Goal: Navigation & Orientation: Find specific page/section

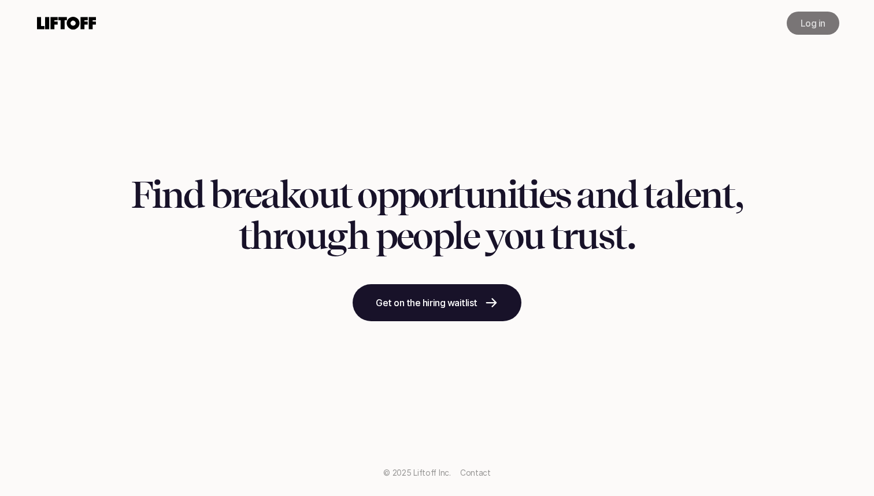
click at [808, 27] on p "Log in" at bounding box center [813, 23] width 25 height 14
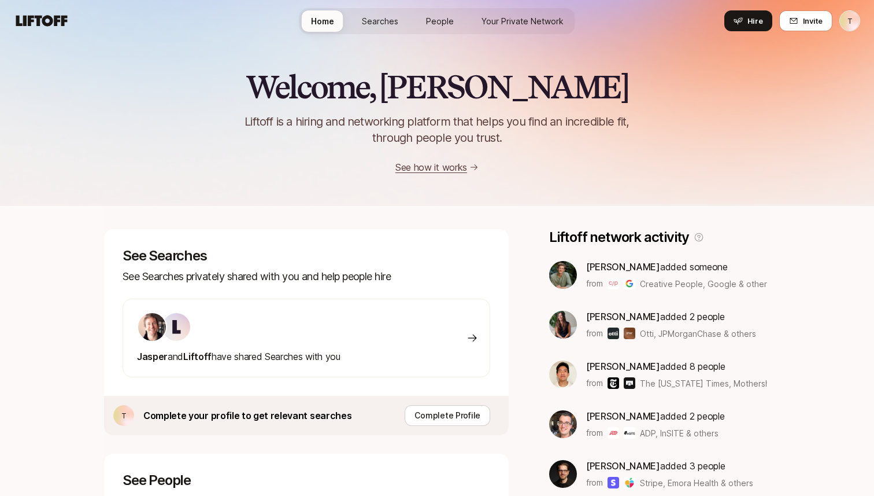
click at [394, 20] on span "Searches" at bounding box center [380, 21] width 36 height 12
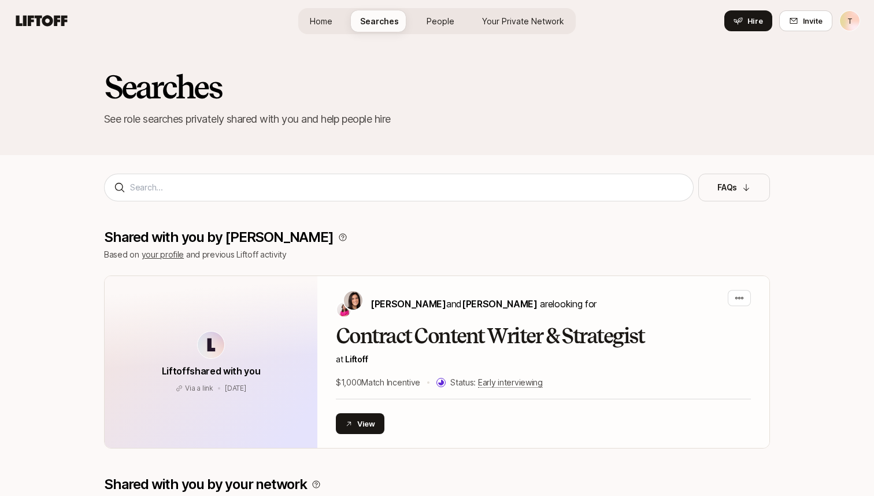
click at [445, 21] on span "People" at bounding box center [441, 21] width 28 height 12
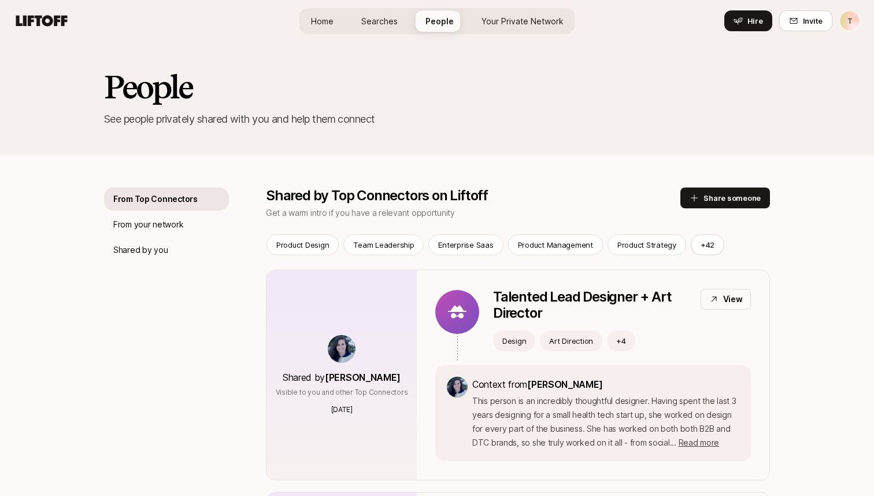
click at [336, 12] on link "Home" at bounding box center [322, 20] width 41 height 21
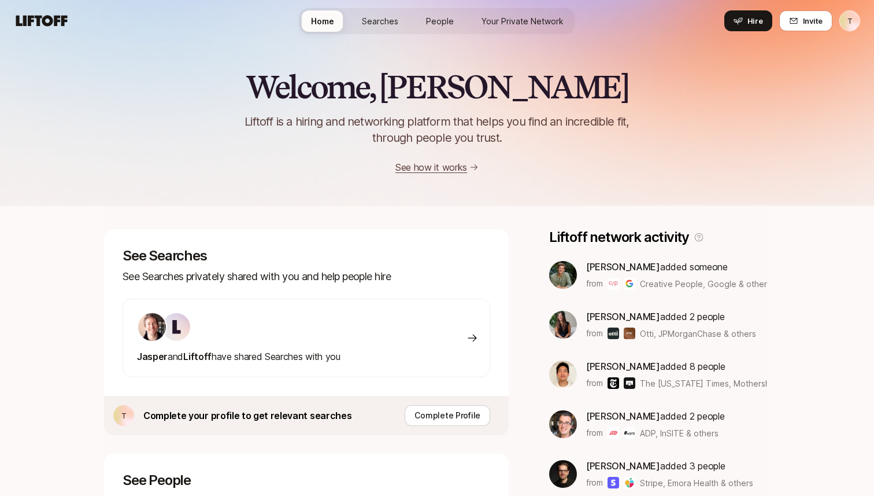
click at [393, 17] on span "Searches" at bounding box center [380, 21] width 36 height 12
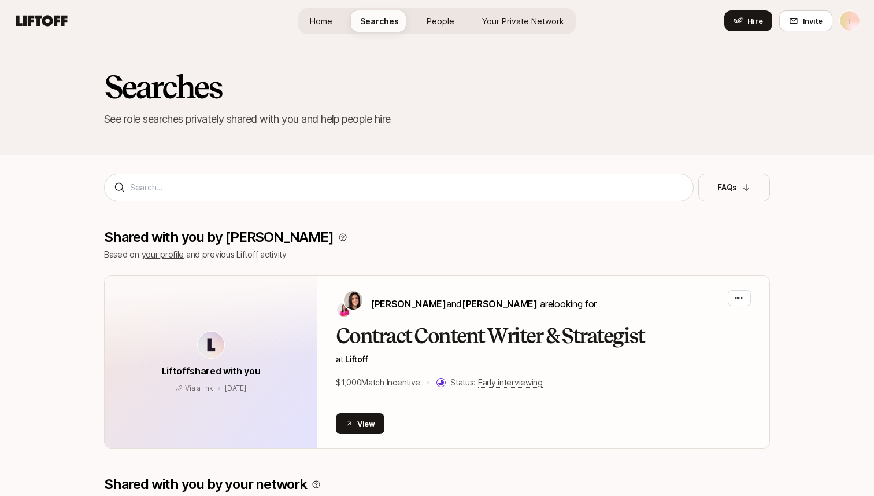
click at [429, 27] on link "People" at bounding box center [441, 20] width 46 height 21
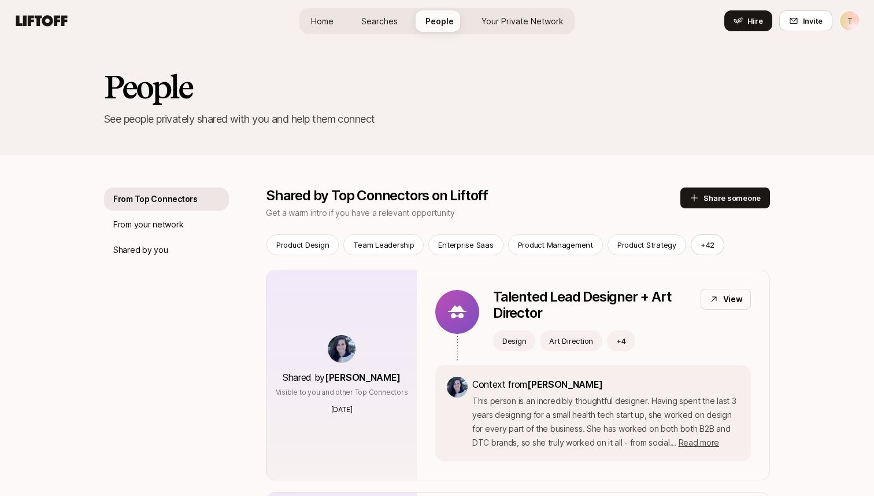
click at [334, 32] on div "Home Searches People Your Private Network Hire" at bounding box center [438, 21] width 276 height 26
click at [327, 20] on span "Home" at bounding box center [322, 21] width 23 height 12
